Goal: Transaction & Acquisition: Purchase product/service

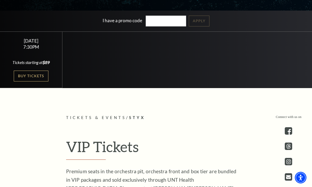
scroll to position [139, 0]
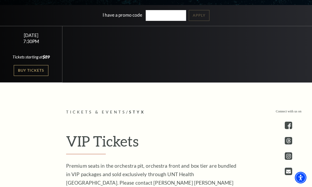
click at [39, 76] on link "Buy Tickets" at bounding box center [31, 70] width 34 height 11
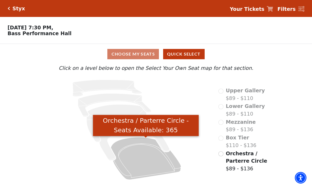
click at [153, 159] on icon "Orchestra / Parterre Circle - Seats Available: 365" at bounding box center [146, 158] width 70 height 42
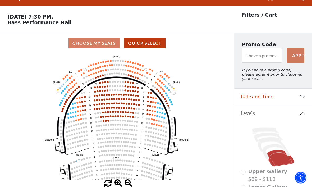
scroll to position [25, 0]
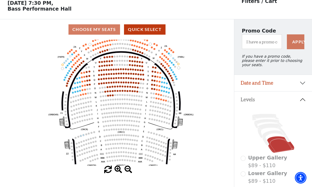
click at [99, 85] on circle at bounding box center [99, 84] width 2 height 2
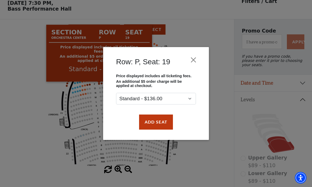
click at [194, 60] on button "Close" at bounding box center [193, 60] width 10 height 10
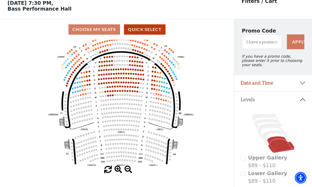
click at [154, 99] on circle at bounding box center [154, 98] width 2 height 2
click at [161, 100] on circle at bounding box center [161, 99] width 2 height 2
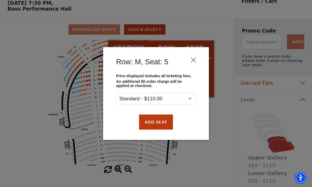
click at [192, 60] on button "Close" at bounding box center [193, 60] width 10 height 10
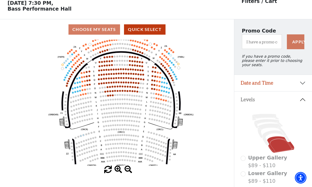
click at [99, 84] on circle at bounding box center [99, 84] width 2 height 2
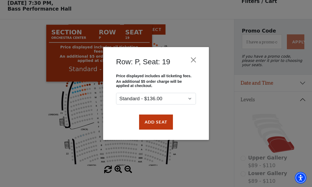
click at [162, 121] on button "Add Seat" at bounding box center [156, 121] width 34 height 15
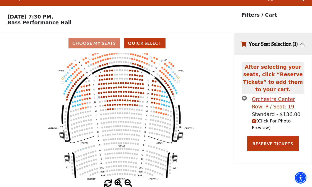
click at [104, 96] on circle at bounding box center [104, 97] width 2 height 2
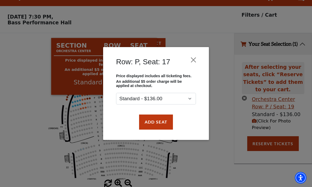
click at [161, 123] on button "Add Seat" at bounding box center [156, 121] width 34 height 15
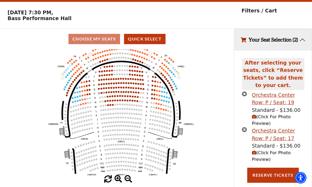
scroll to position [15, 0]
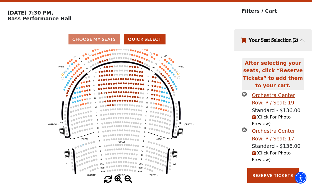
click at [105, 93] on icon "Left (ORPITL) Right (ORPITR) Center (ORPITC) ZZ AA YY BB ZA ZA (ORCL) (ORCR) (O…" at bounding box center [117, 112] width 211 height 126
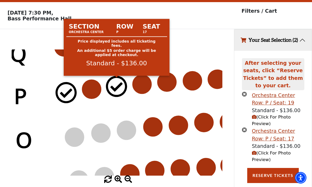
click at [117, 87] on circle at bounding box center [116, 86] width 19 height 19
click at [119, 85] on circle at bounding box center [116, 86] width 19 height 19
click at [96, 90] on circle at bounding box center [91, 89] width 19 height 19
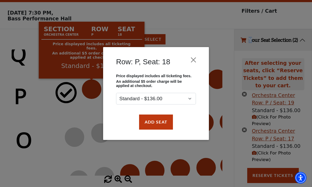
click at [159, 123] on button "Add Seat" at bounding box center [156, 121] width 34 height 15
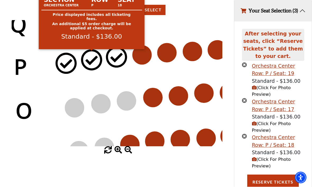
scroll to position [50, 0]
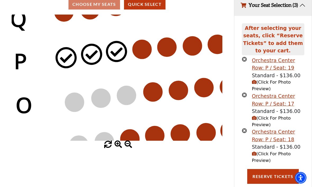
click at [291, 9] on button "Your Seat Selection (3)" at bounding box center [272, 4] width 77 height 21
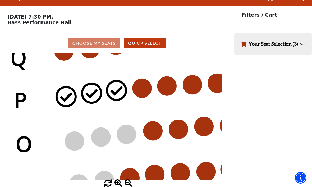
scroll to position [29, 0]
click at [299, 33] on button "Your Seat Selection (3)" at bounding box center [272, 43] width 77 height 21
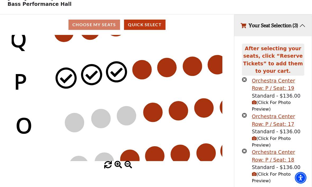
scroll to position [28, 0]
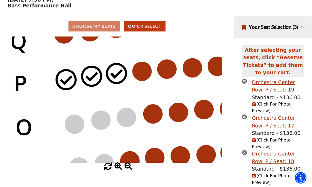
click at [244, 83] on icon "times-circle" at bounding box center [244, 80] width 5 height 5
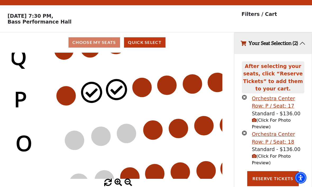
click at [65, 97] on circle at bounding box center [66, 95] width 19 height 19
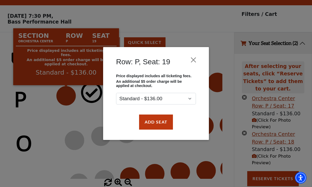
click at [163, 123] on button "Add Seat" at bounding box center [156, 121] width 34 height 15
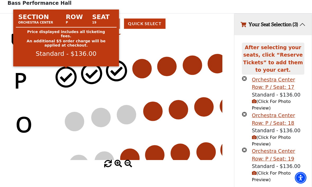
scroll to position [32, 0]
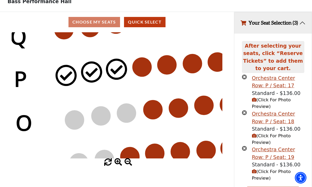
click at [245, 151] on icon "times-circle" at bounding box center [244, 148] width 5 height 5
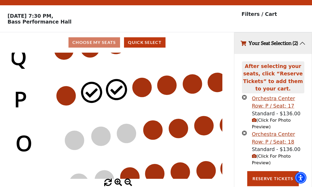
click at [245, 100] on icon "times-circle" at bounding box center [244, 97] width 5 height 5
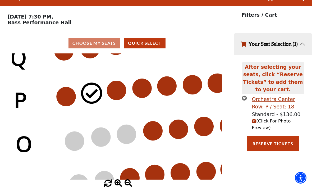
click at [243, 100] on icon "times-circle" at bounding box center [244, 97] width 5 height 5
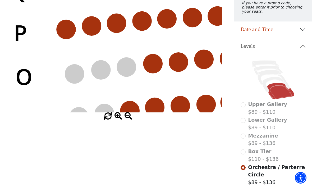
scroll to position [101, 0]
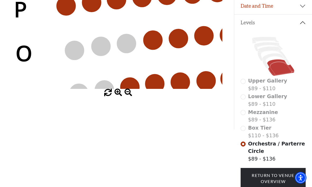
click at [65, 11] on circle at bounding box center [66, 6] width 19 height 19
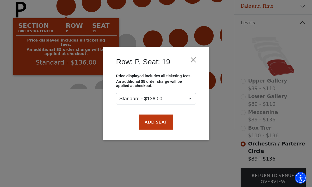
click at [160, 125] on button "Add Seat" at bounding box center [156, 121] width 34 height 15
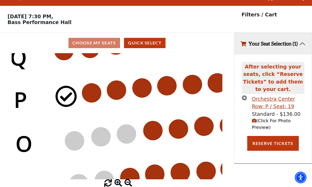
click at [91, 94] on circle at bounding box center [91, 93] width 19 height 19
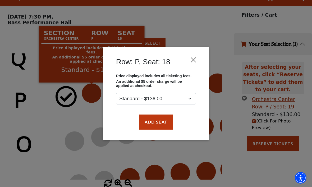
click at [162, 123] on button "Add Seat" at bounding box center [156, 121] width 34 height 15
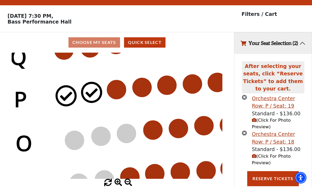
click at [282, 183] on button "Reserve Tickets" at bounding box center [272, 178] width 51 height 15
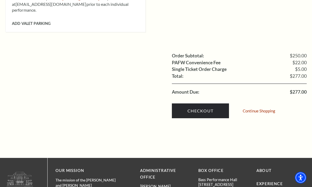
scroll to position [505, 0]
click at [210, 103] on link "Checkout" at bounding box center [200, 110] width 57 height 15
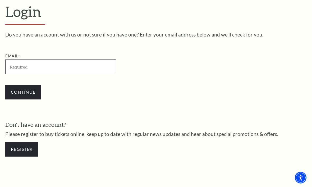
scroll to position [136, 0]
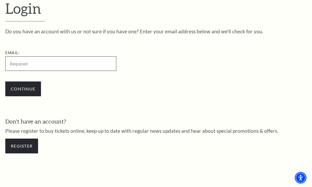
click at [64, 63] on input "Email:" at bounding box center [60, 63] width 111 height 15
click at [281, 67] on div "Do you have an account with us or not sure if you have one? Enter your email ad…" at bounding box center [155, 65] width 301 height 73
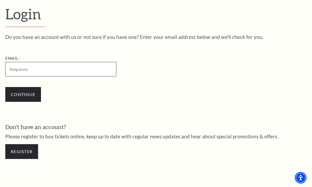
click at [33, 71] on input "Email:" at bounding box center [60, 69] width 111 height 15
type input "llwinter@hotmail.com"
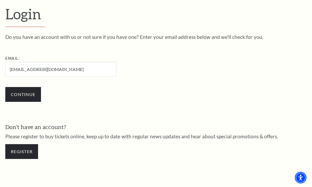
click at [31, 94] on input "Continue" at bounding box center [23, 94] width 36 height 15
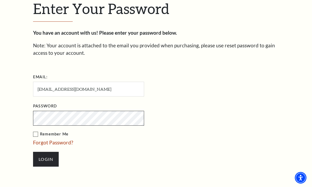
scroll to position [141, 0]
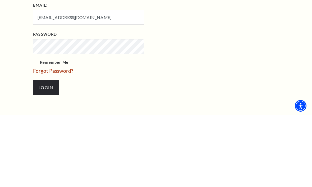
type input "llwinter1127@gmail.com"
click at [46, 152] on input "Login" at bounding box center [46, 159] width 26 height 15
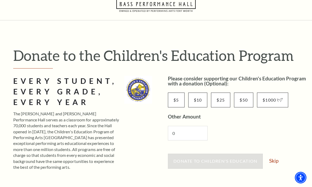
scroll to position [20, 0]
click at [222, 101] on input "$25" at bounding box center [220, 99] width 19 height 15
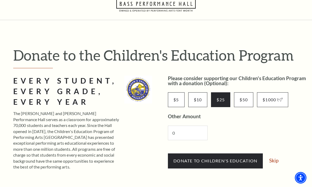
click at [228, 160] on span "Donate to Children's Education" at bounding box center [215, 160] width 84 height 5
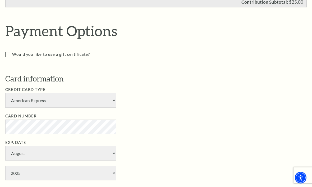
scroll to position [293, 0]
click at [110, 95] on select "American Express Visa Master Card Discover" at bounding box center [60, 100] width 111 height 15
select select "24"
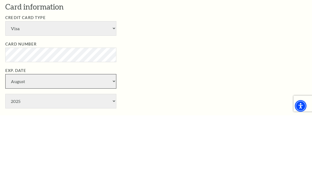
select select "3"
select select "2030"
type input "546"
type input "Laura L Winter"
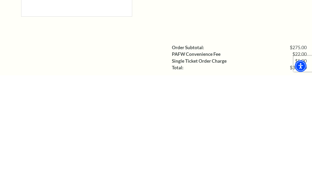
scroll to position [549, 0]
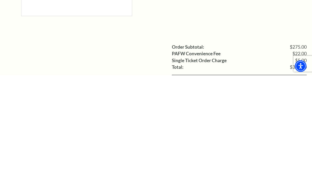
click at [0, 0] on input "Ticketing Guidelines You agree to all Terms and Conditions outlined in our Tick…" at bounding box center [0, 0] width 0 height 0
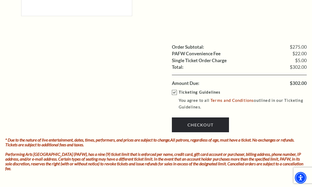
click at [211, 117] on link "Checkout" at bounding box center [200, 124] width 57 height 15
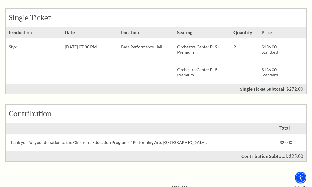
scroll to position [110, 0]
